Goal: Find specific page/section

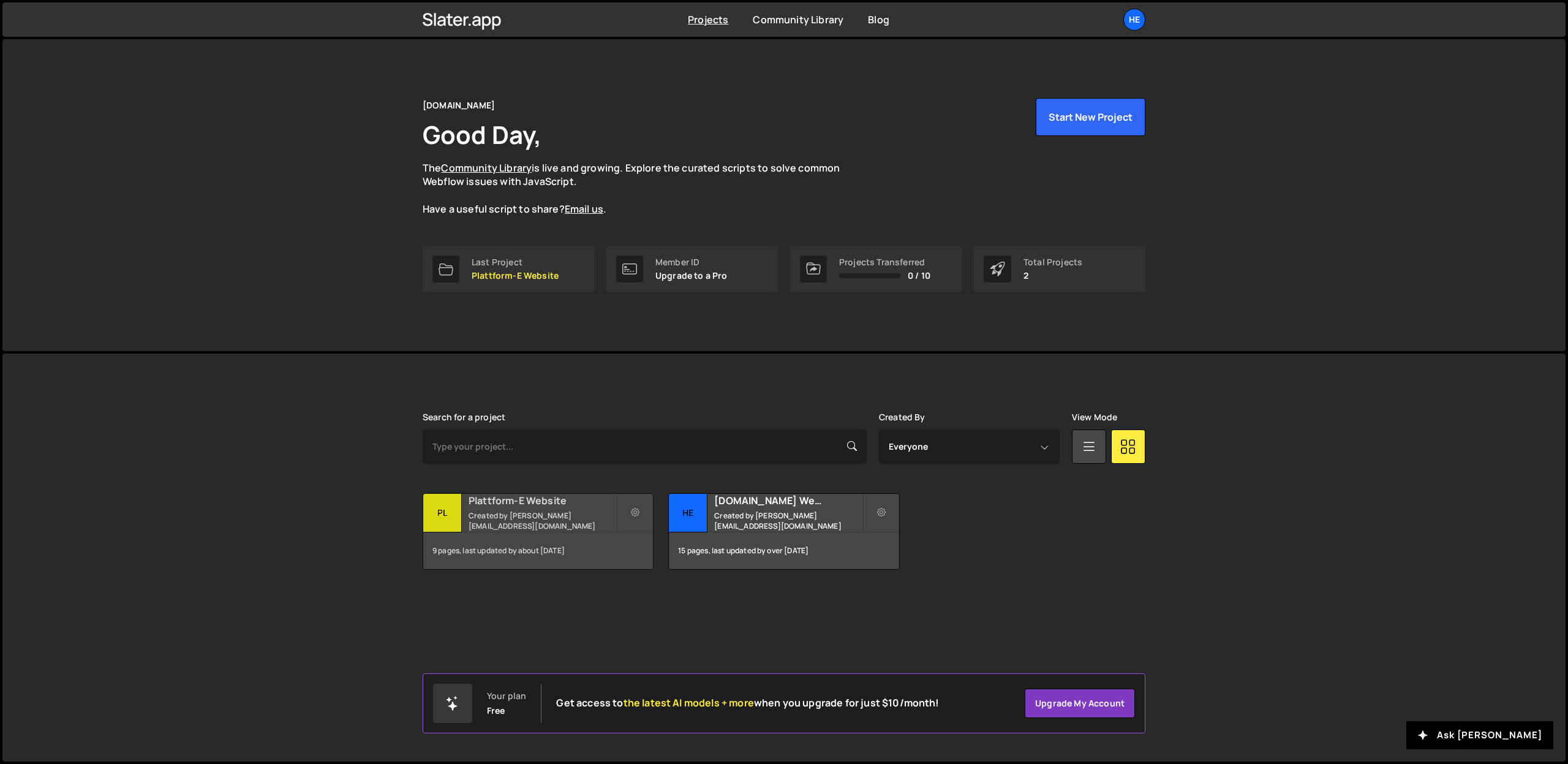
click at [520, 507] on h2 "Plattform-E Website" at bounding box center [542, 500] width 148 height 14
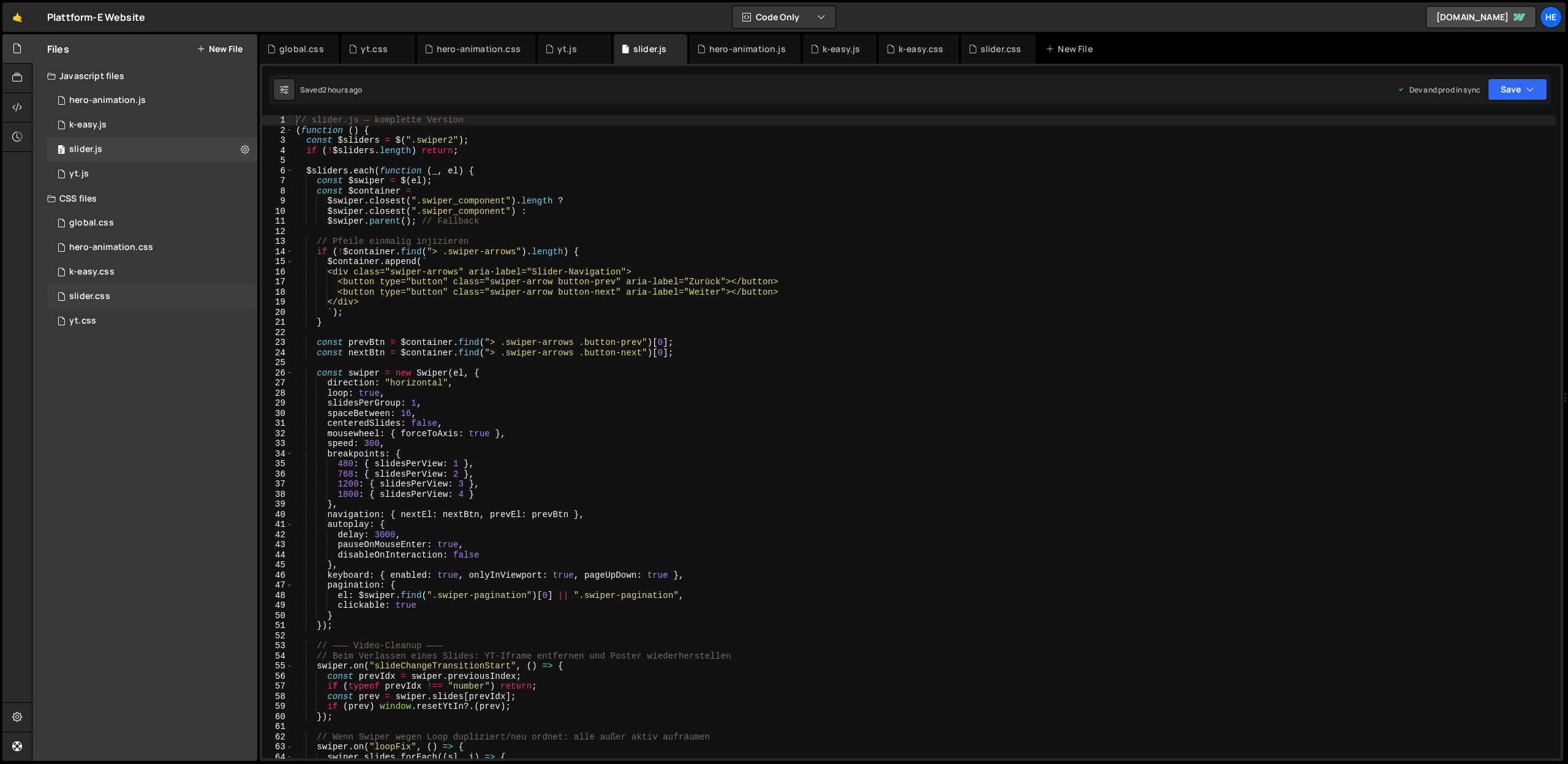
click at [102, 292] on div "slider.css" at bounding box center [89, 296] width 41 height 11
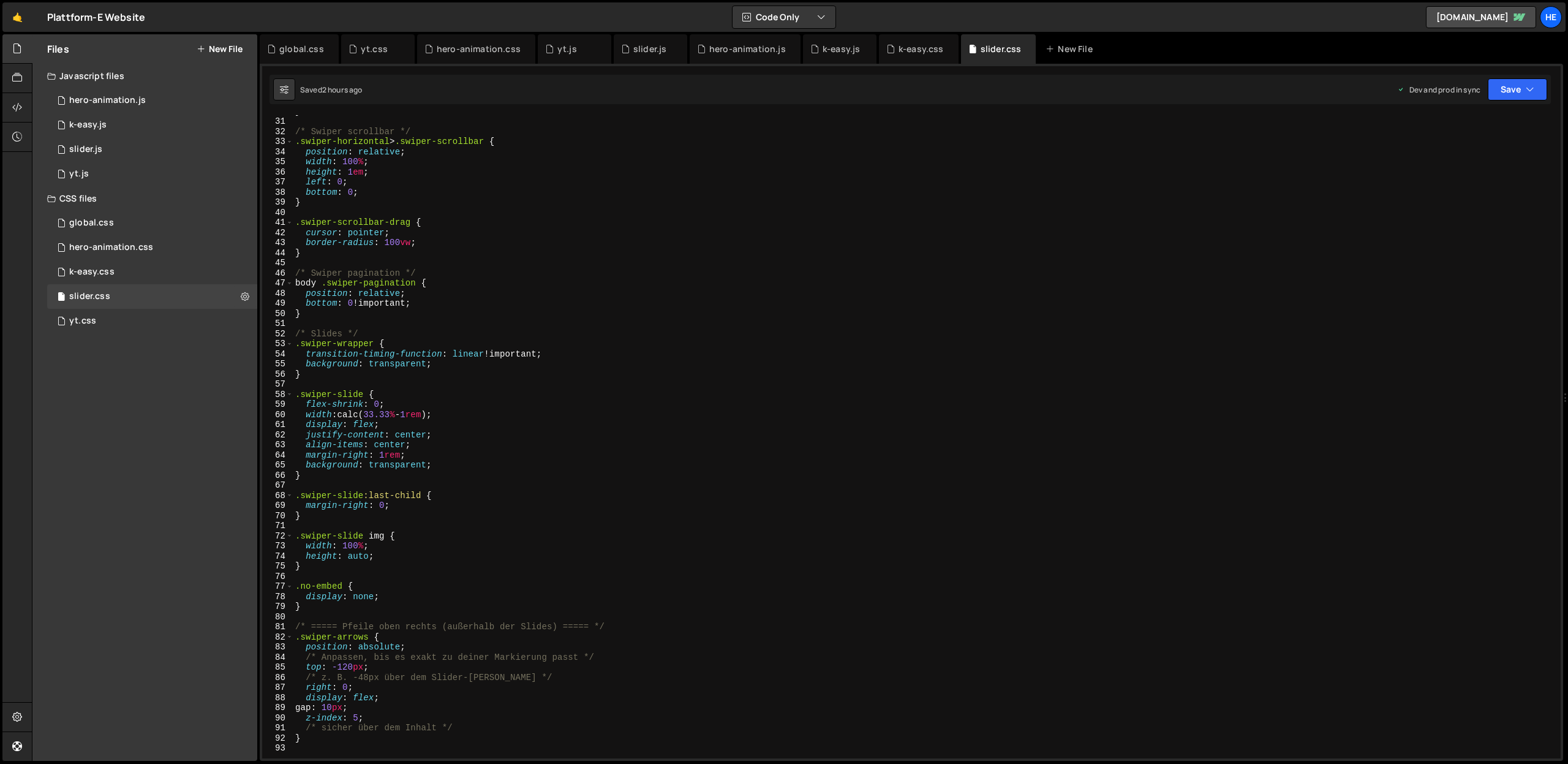
scroll to position [307, 0]
